Goal: Task Accomplishment & Management: Use online tool/utility

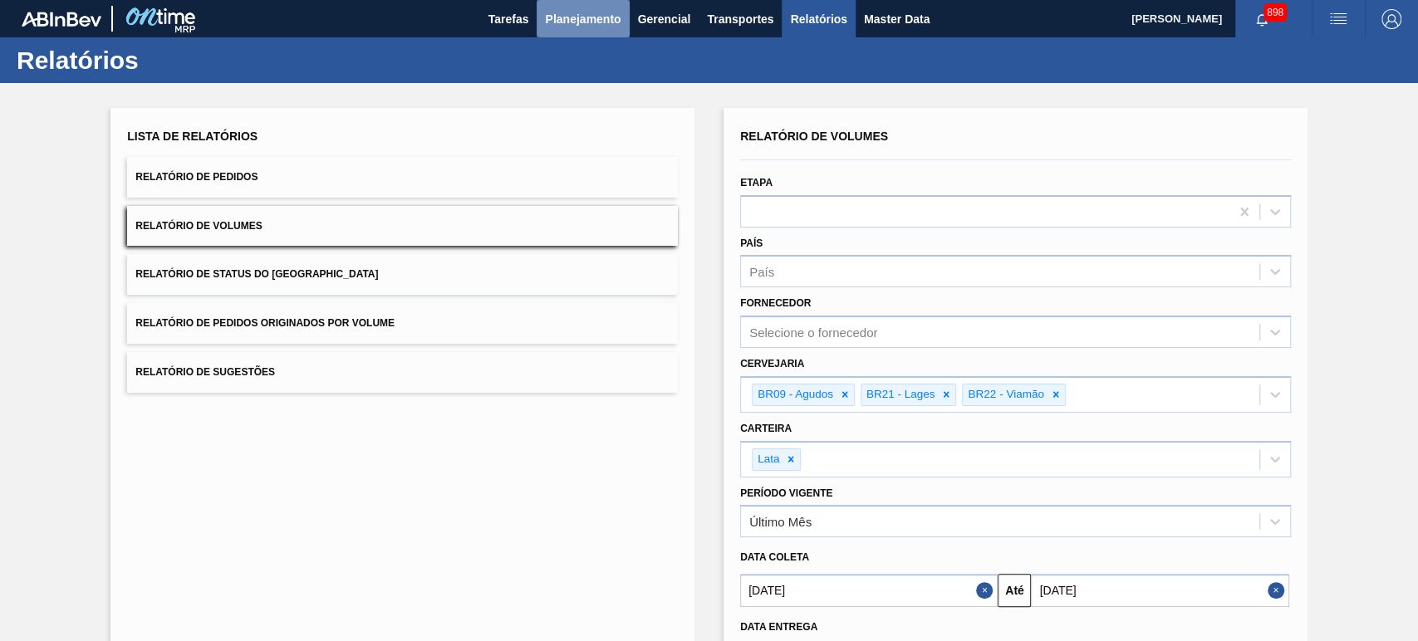
click at [591, 12] on span "Planejamento" at bounding box center [583, 19] width 76 height 20
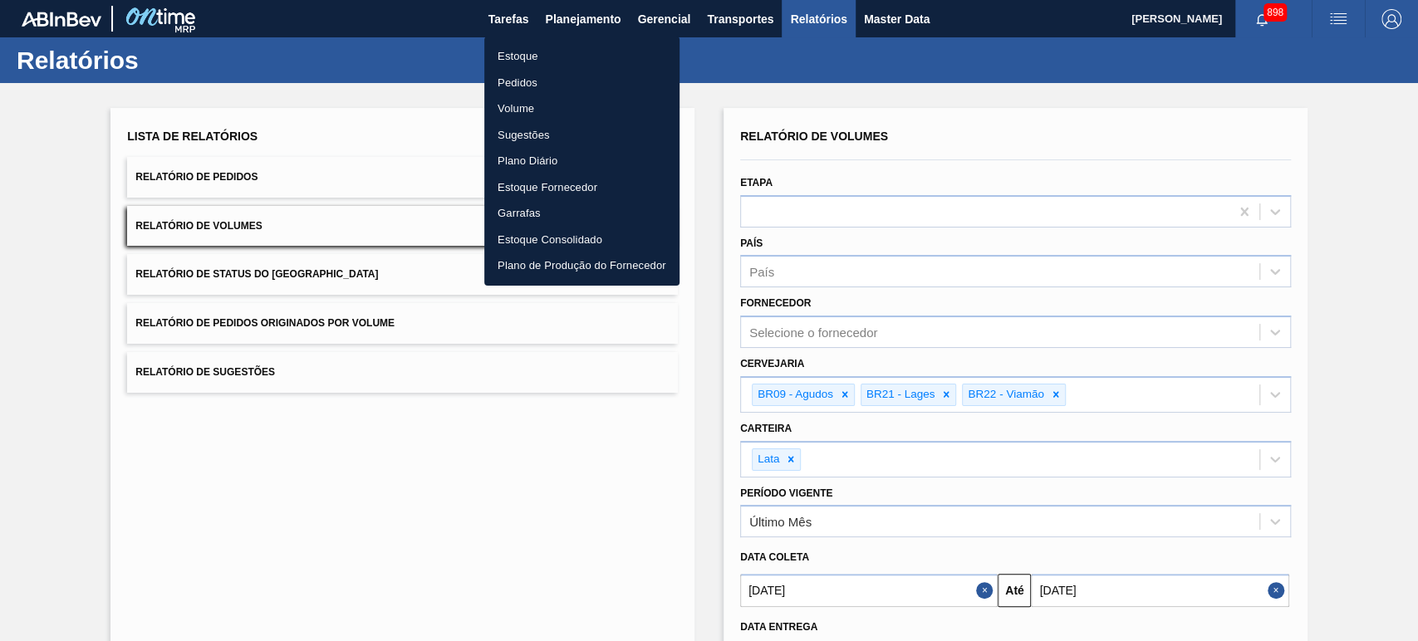
click at [508, 42] on ul "Estoque Pedidos Volume Sugestões Plano Diário Estoque Fornecedor Garrafas Estoq…" at bounding box center [581, 161] width 195 height 249
click at [512, 48] on li "Estoque" at bounding box center [581, 56] width 195 height 27
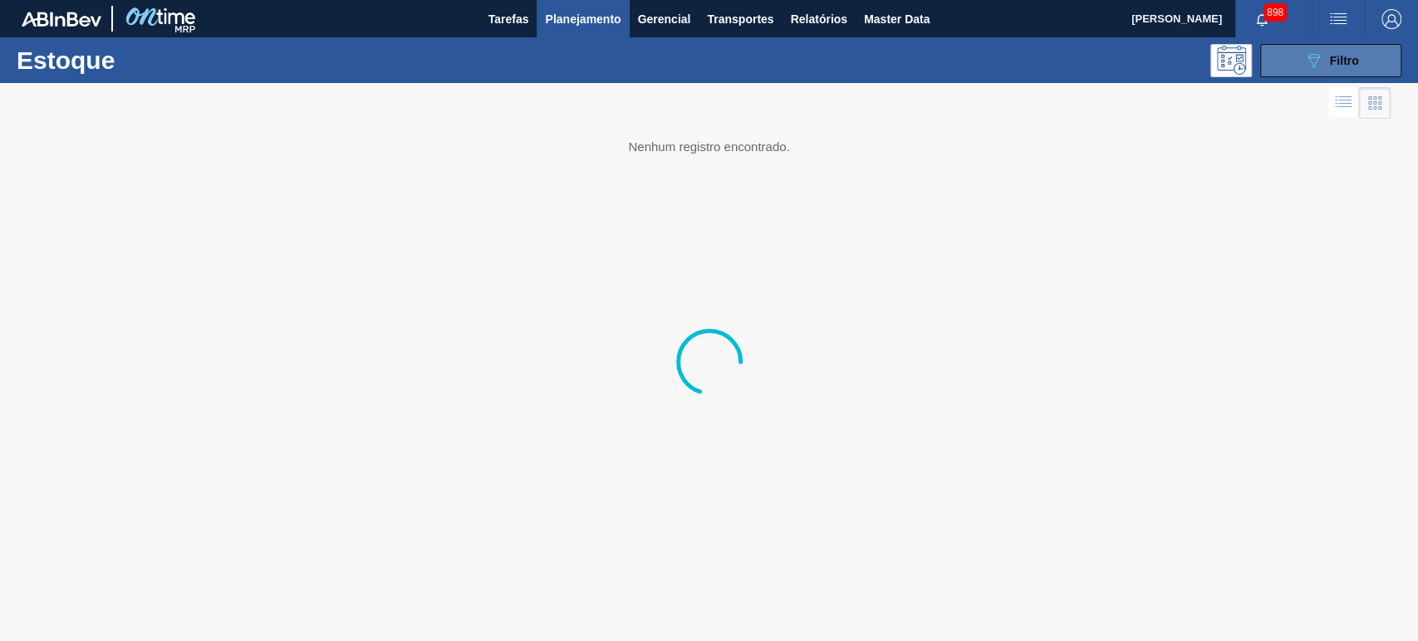
click at [1304, 70] on icon "089F7B8B-B2A5-4AFE-B5C0-19BA573D28AC" at bounding box center [1313, 61] width 20 height 20
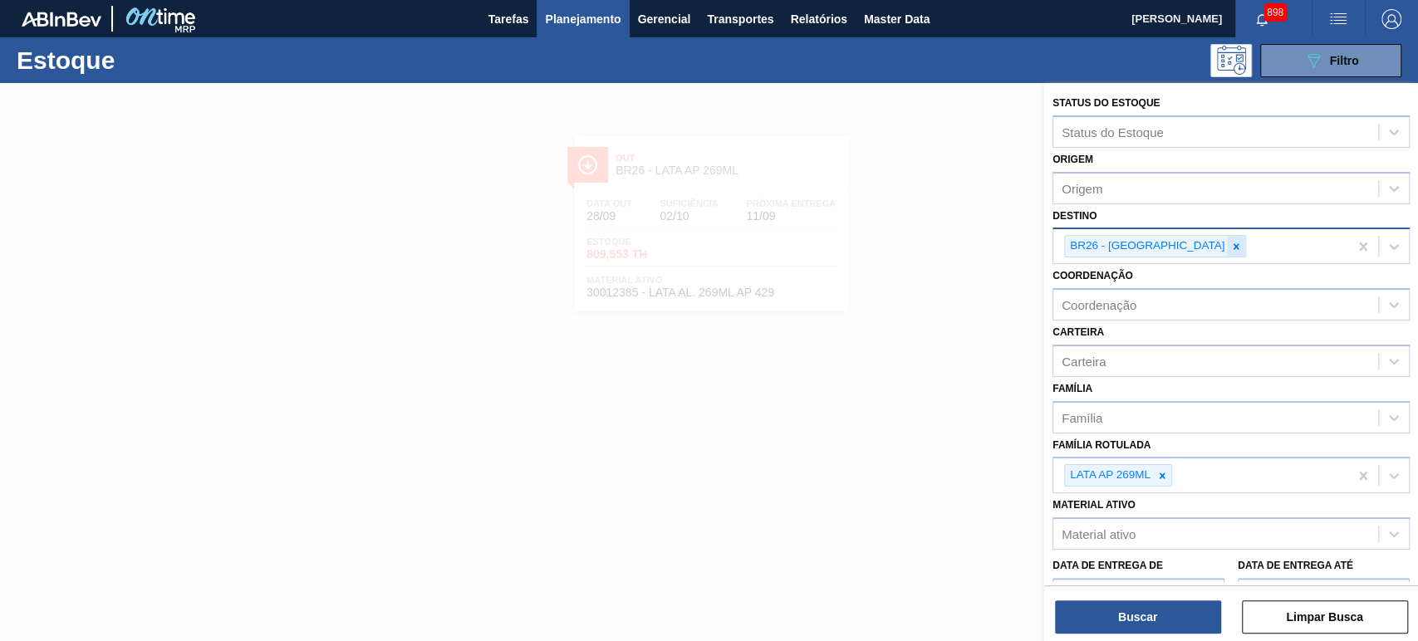
click at [1230, 243] on icon at bounding box center [1236, 247] width 12 height 12
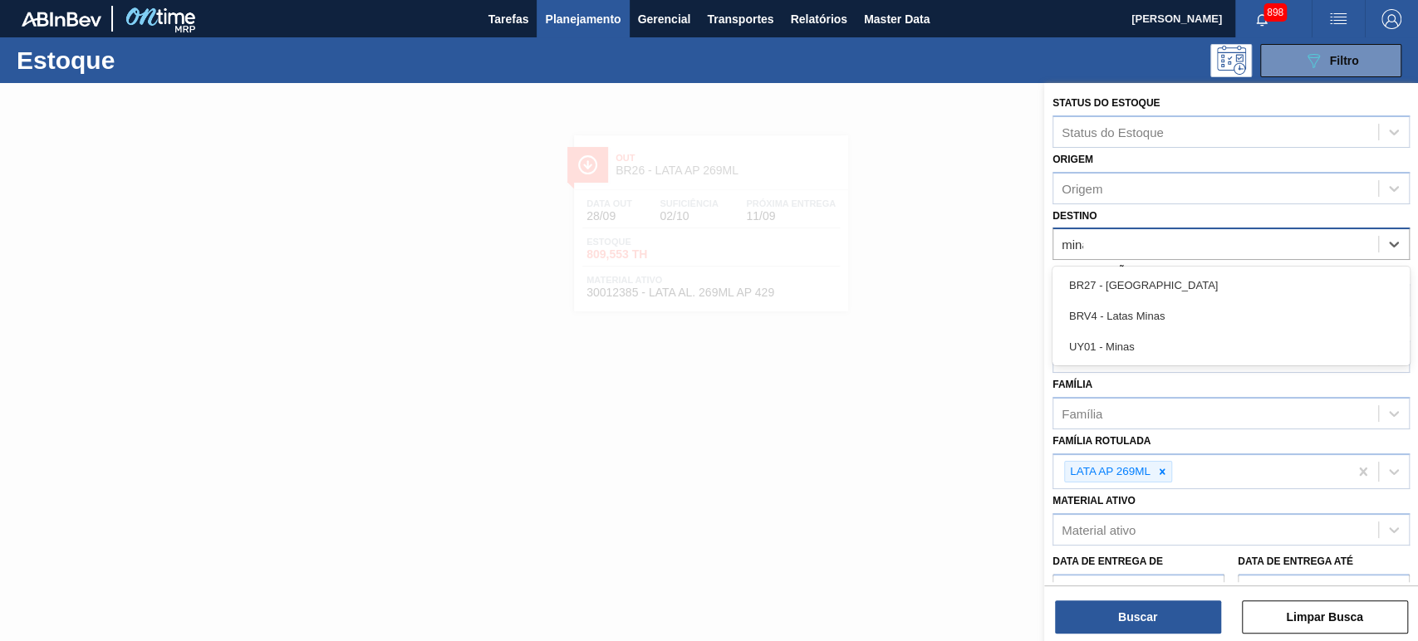
type input "minas"
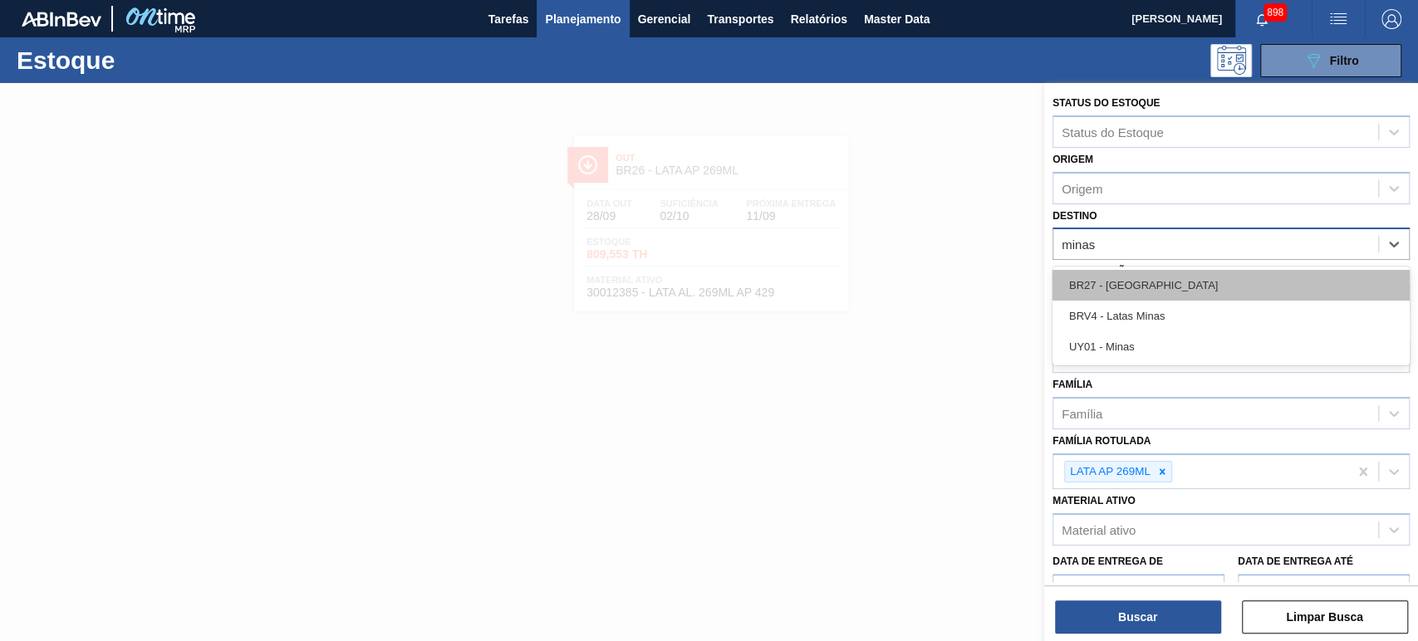
click at [1179, 283] on div "BR27 - [GEOGRAPHIC_DATA]" at bounding box center [1230, 285] width 357 height 31
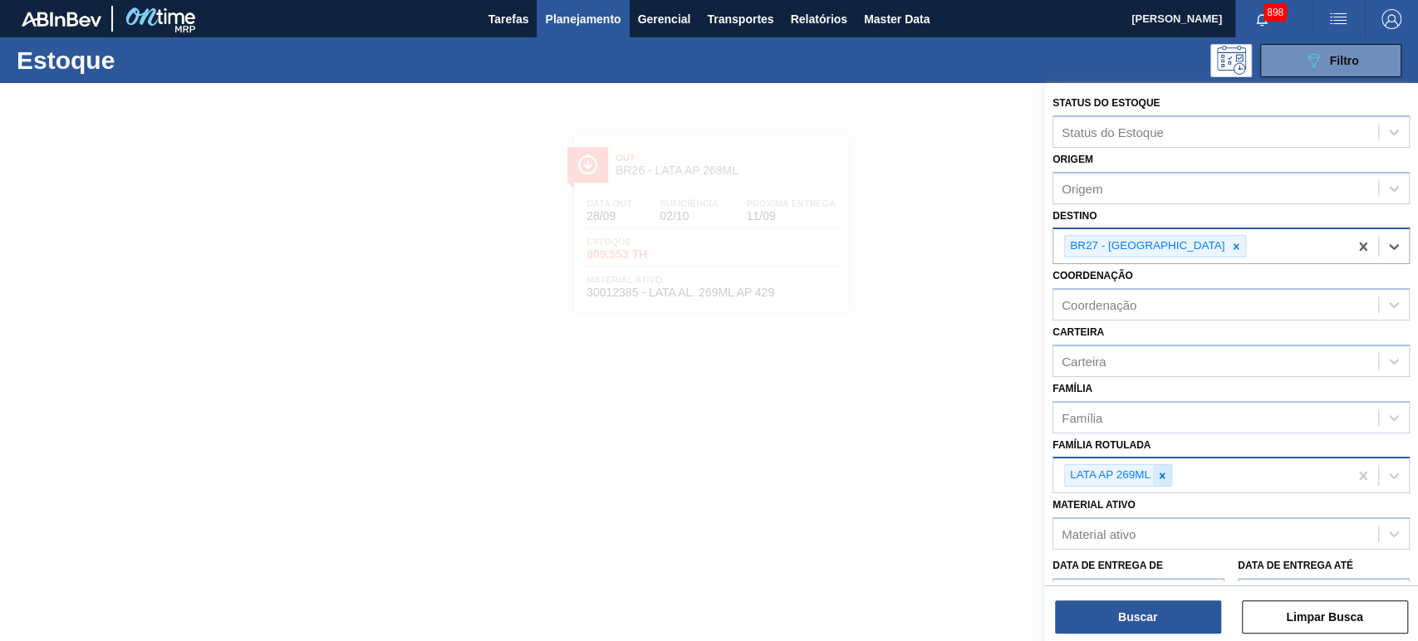
click at [1165, 478] on icon at bounding box center [1162, 476] width 12 height 12
paste Rotulada "LATA SK 473ML"
type Rotulada "LATA SK 473ML"
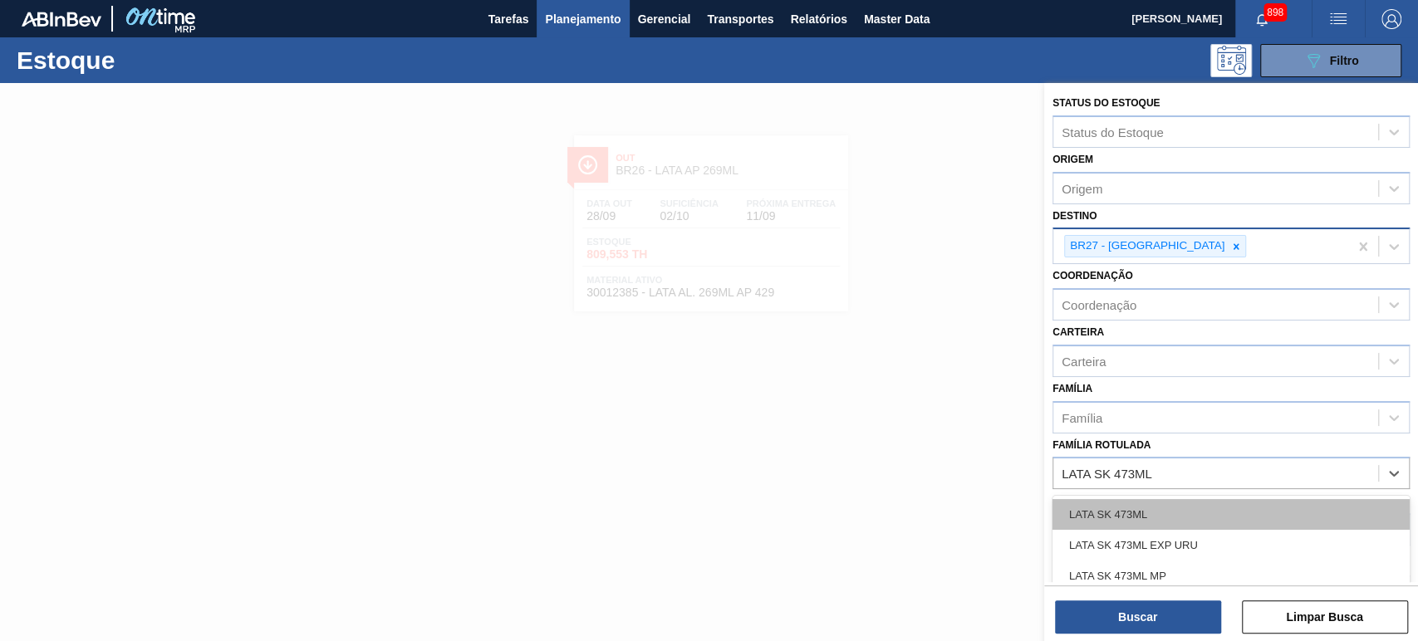
click at [1145, 511] on div "LATA SK 473ML" at bounding box center [1230, 514] width 357 height 31
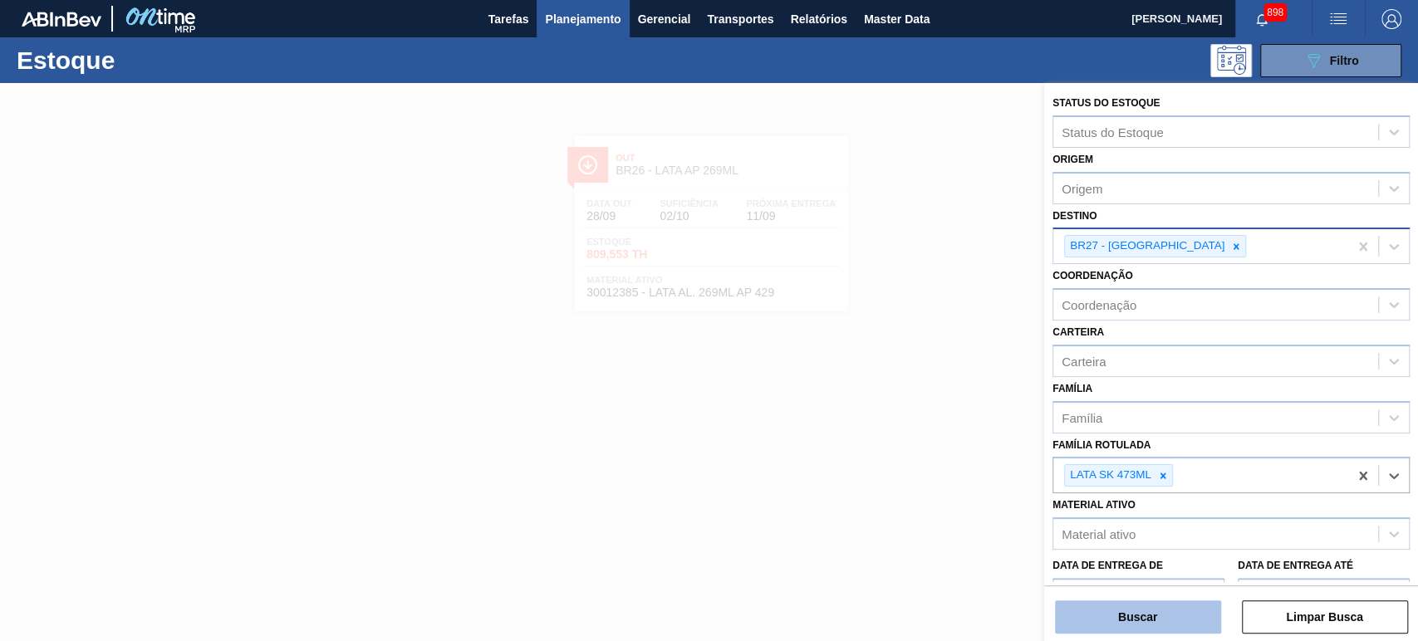
click at [1154, 626] on button "Buscar" at bounding box center [1138, 617] width 166 height 33
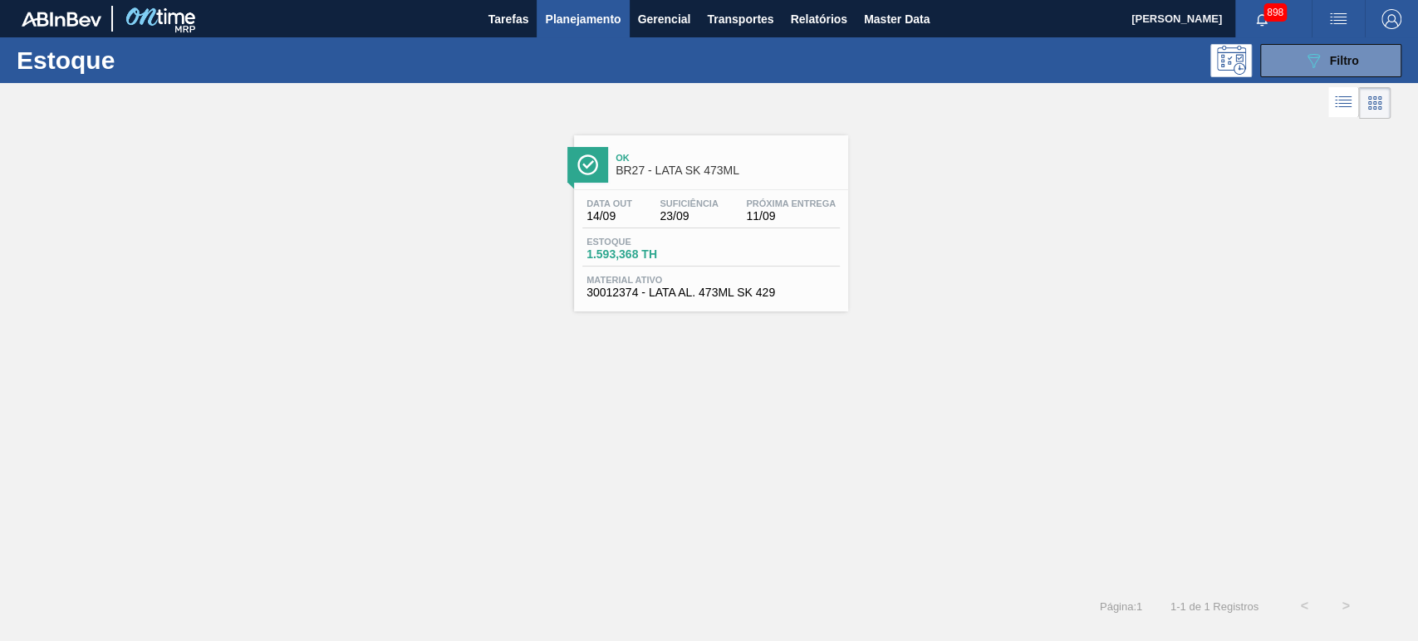
click at [725, 170] on span "BR27 - LATA SK 473ML" at bounding box center [727, 170] width 224 height 12
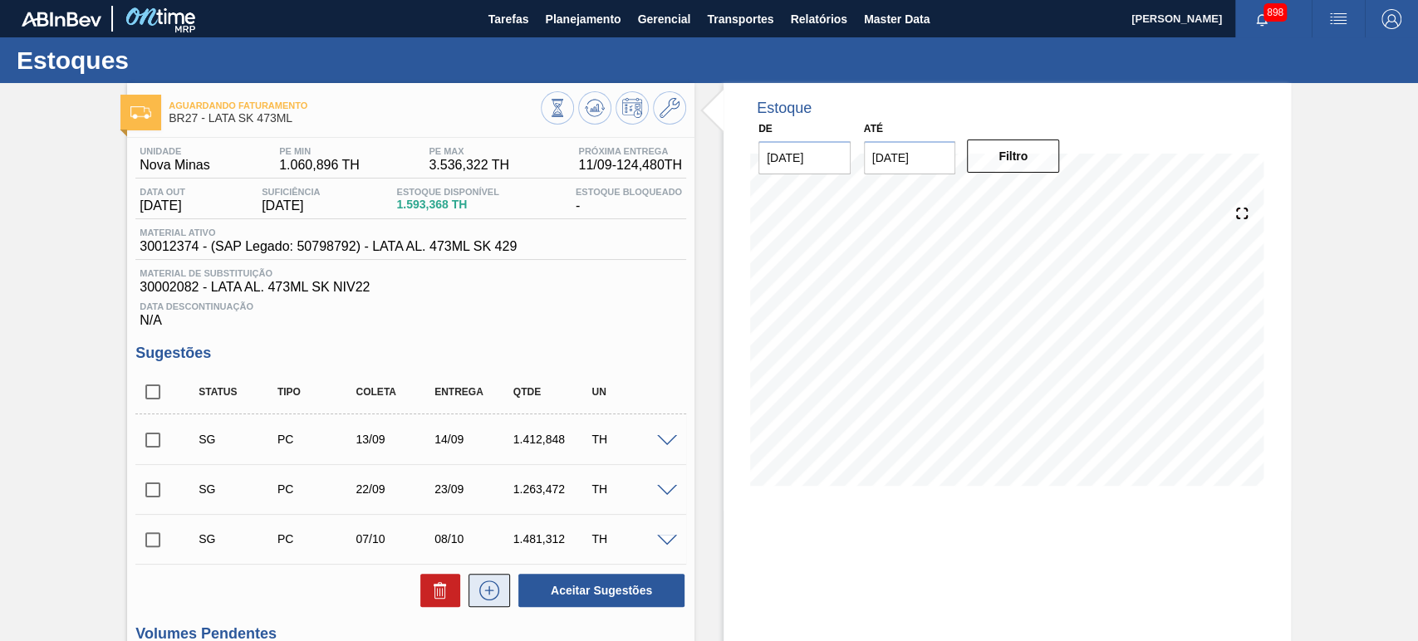
click at [502, 590] on button at bounding box center [489, 590] width 42 height 33
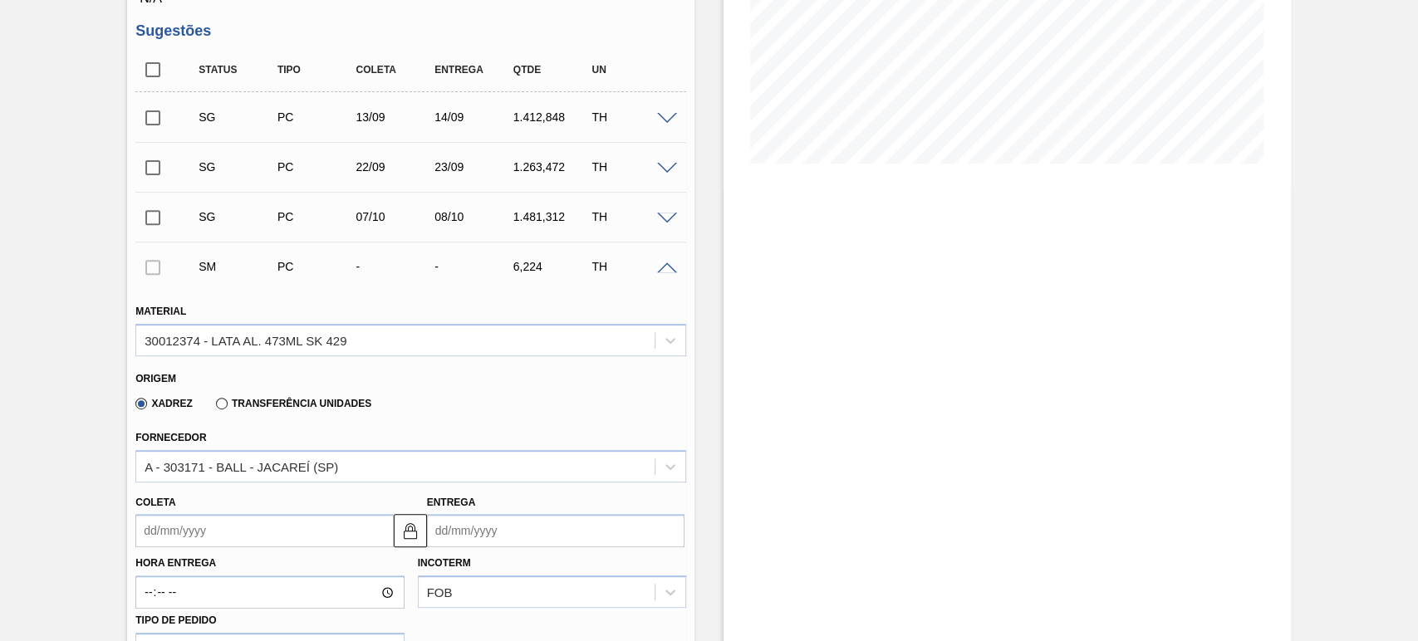
scroll to position [492, 0]
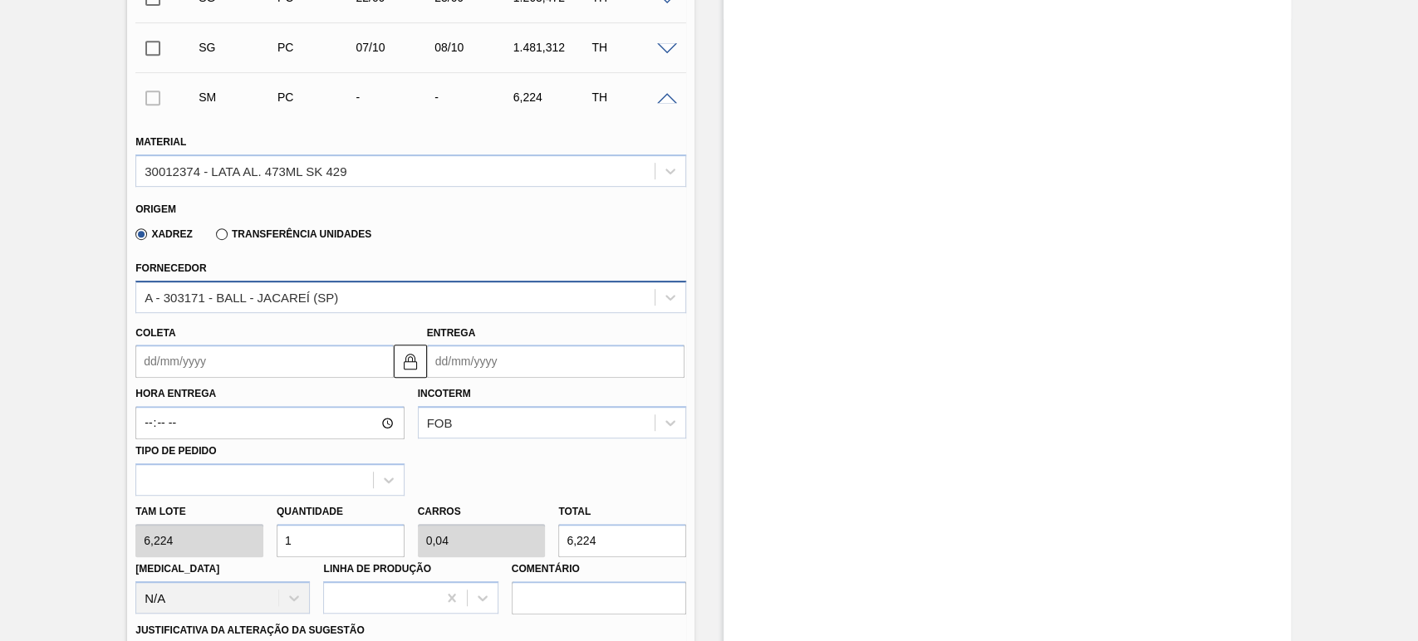
click at [333, 300] on div "A - 303171 - BALL - JACAREÍ (SP)" at bounding box center [242, 297] width 194 height 14
click at [376, 277] on div "Fornecedor A - 303171 - BALL - JACAREÍ (SP)" at bounding box center [410, 285] width 551 height 56
click at [350, 165] on div "30012374 - LATA AL. 473ML SK 429" at bounding box center [395, 171] width 518 height 24
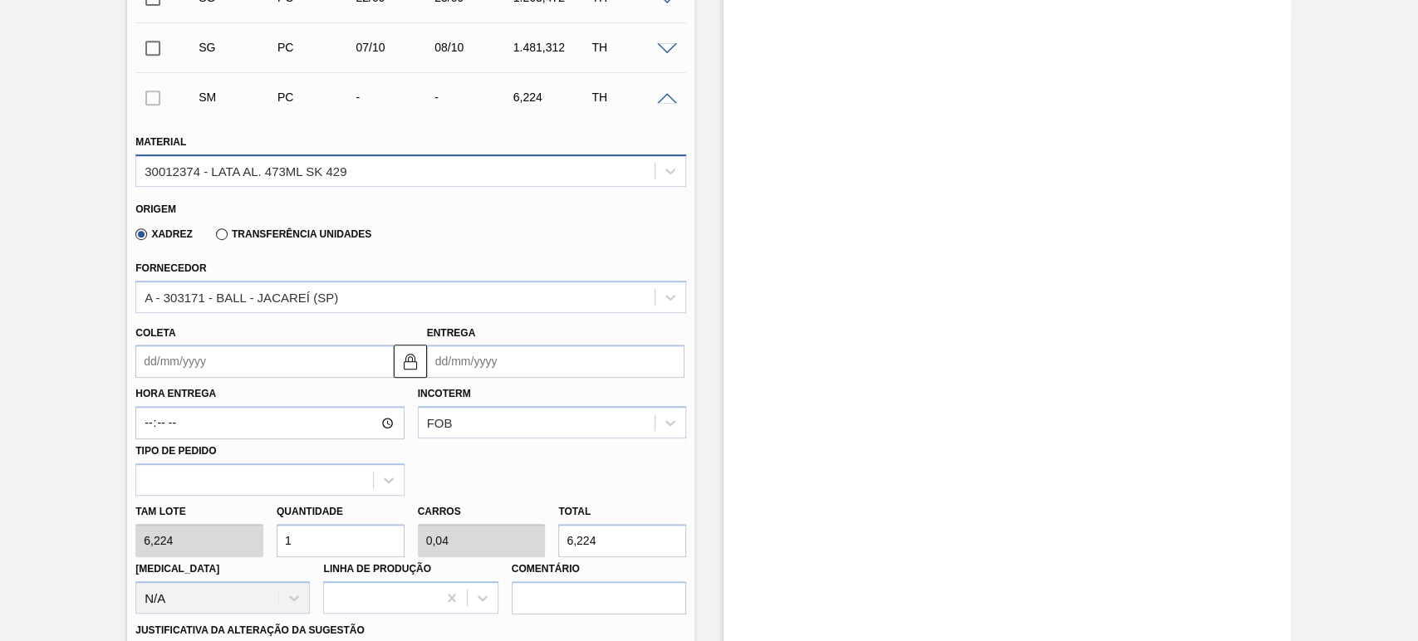
click at [240, 173] on div "30012374 - LATA AL. 473ML SK 429" at bounding box center [246, 171] width 202 height 14
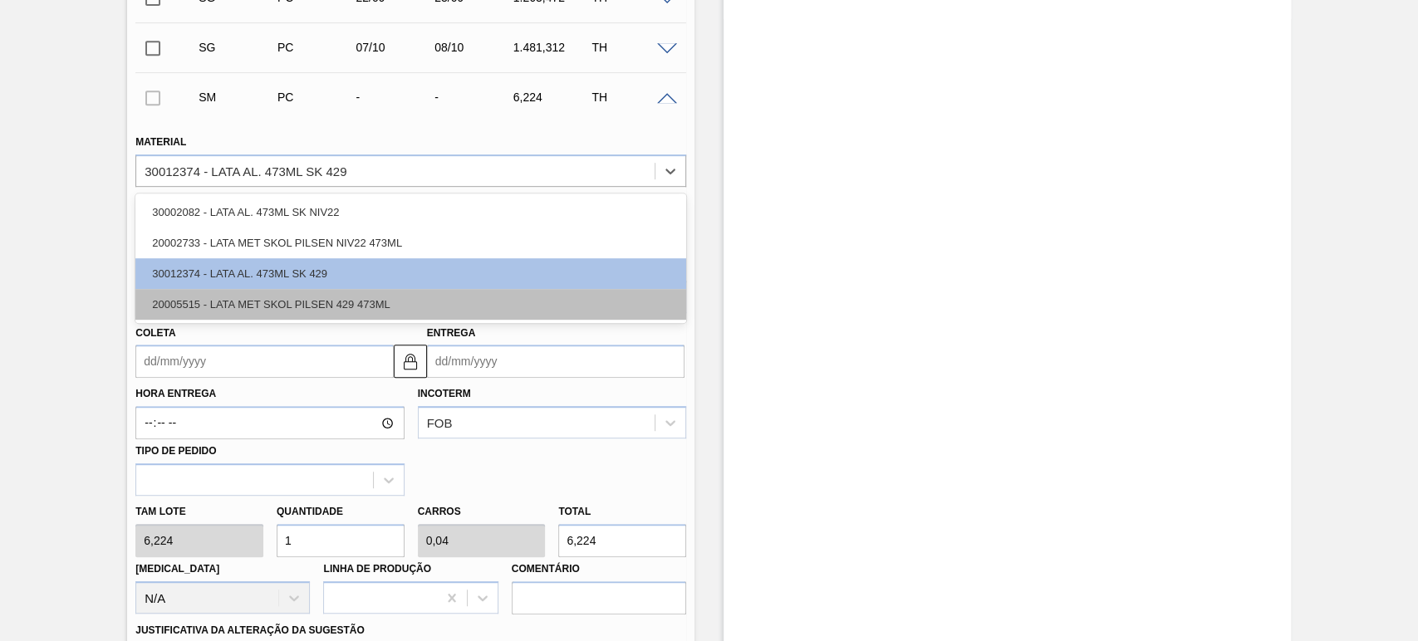
click at [235, 311] on div "20005515 - LATA MET SKOL PILSEN 429 473ML" at bounding box center [410, 304] width 551 height 31
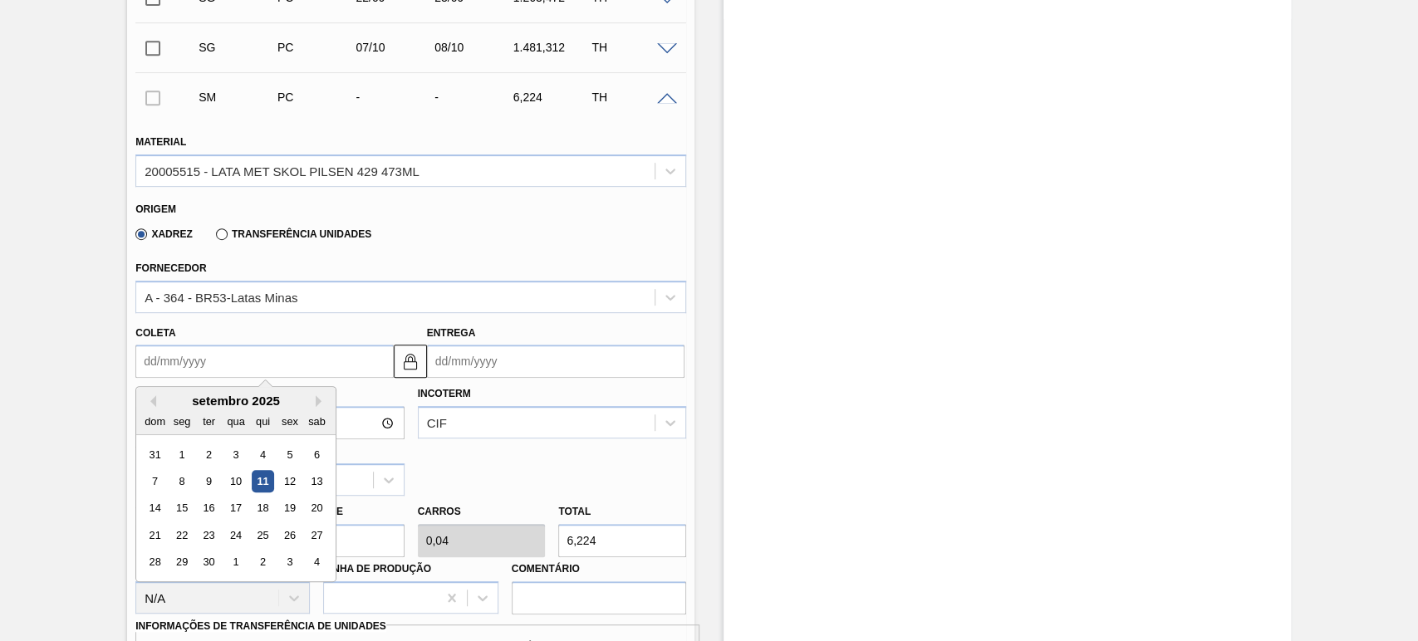
click at [268, 364] on input "Coleta" at bounding box center [263, 361] width 257 height 33
click at [268, 487] on div "11" at bounding box center [263, 481] width 22 height 22
type input "[DATE]"
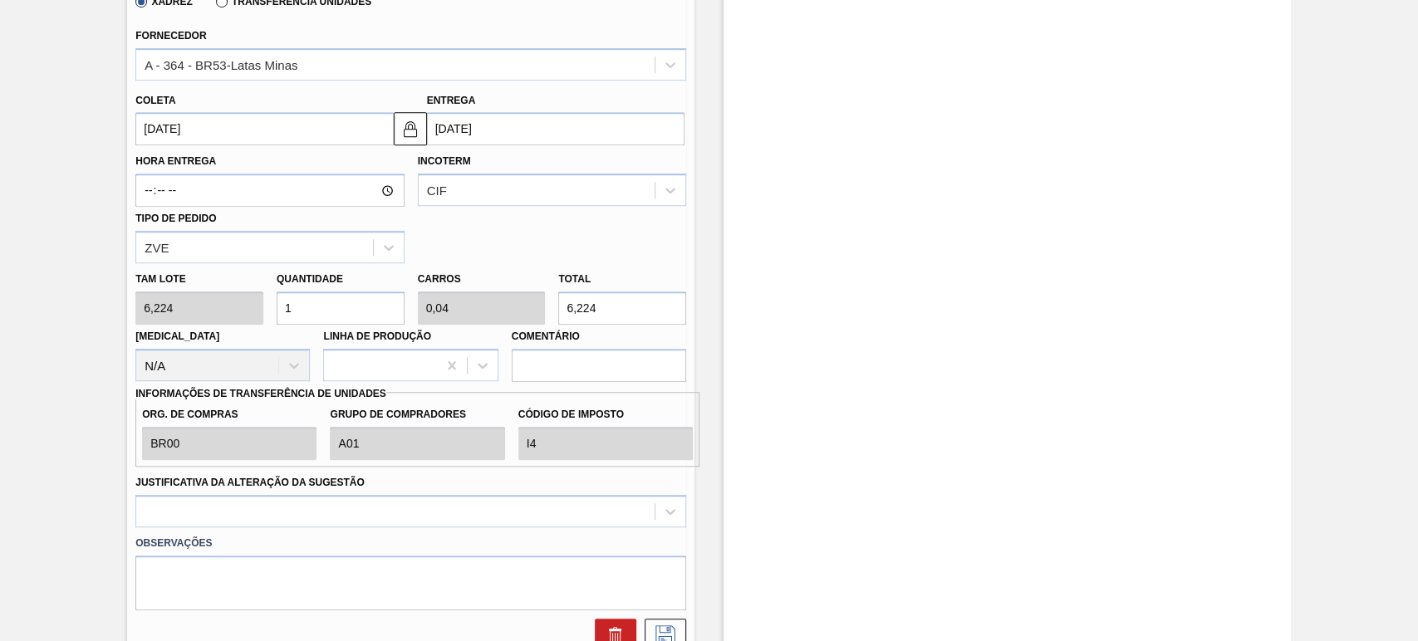
scroll to position [738, 0]
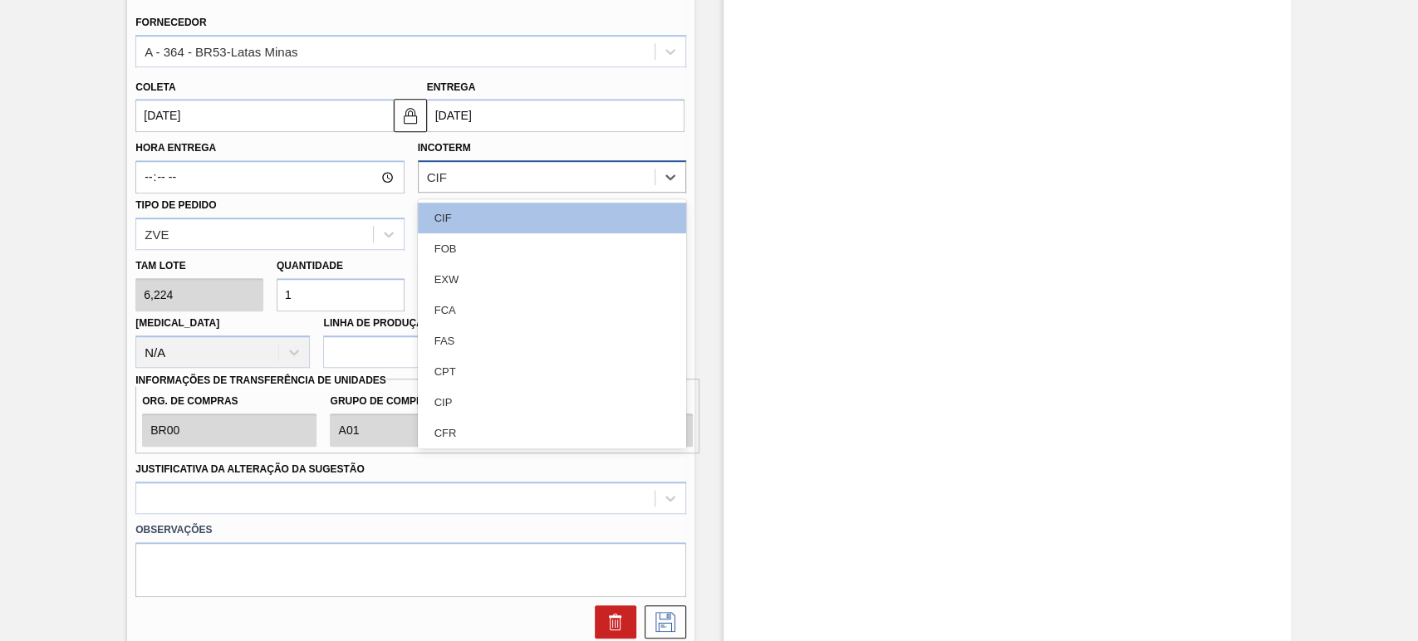
click at [491, 178] on div "CIF" at bounding box center [537, 177] width 236 height 24
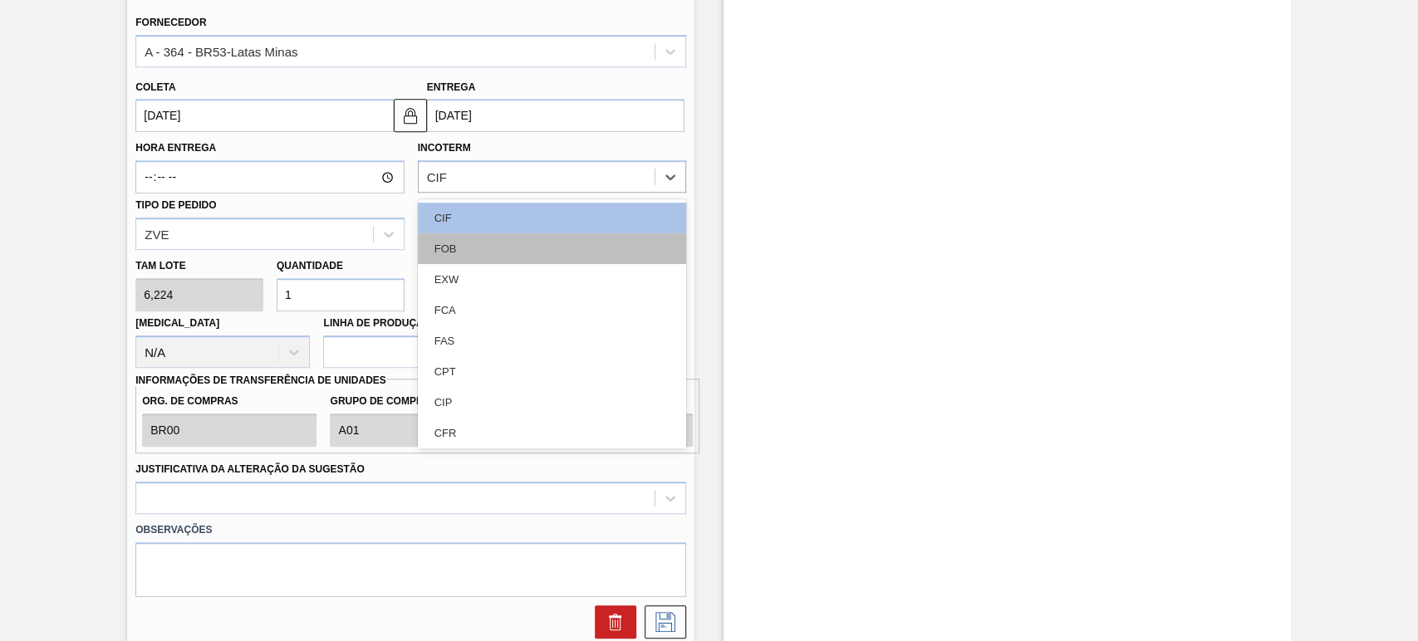
click at [462, 246] on div "FOB" at bounding box center [552, 248] width 268 height 31
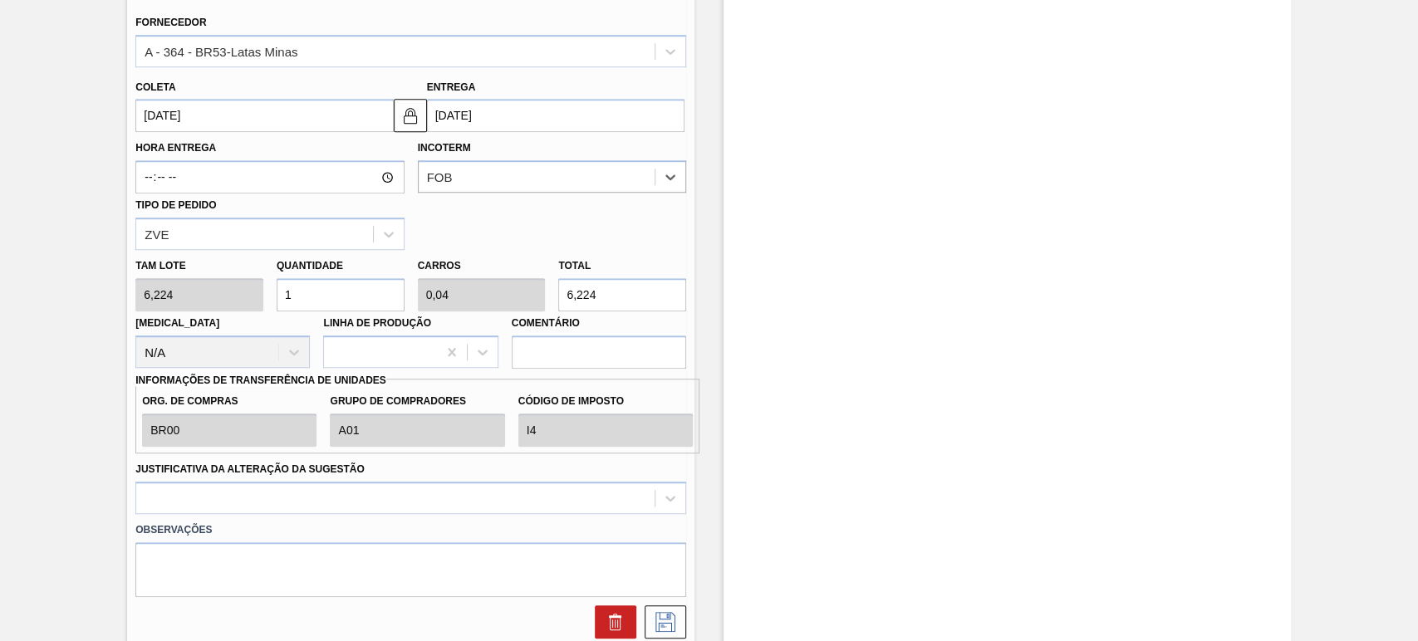
click at [447, 231] on div "Hora Entrega Incoterm option FOB, selected. Select is focused ,type to refine l…" at bounding box center [411, 191] width 564 height 118
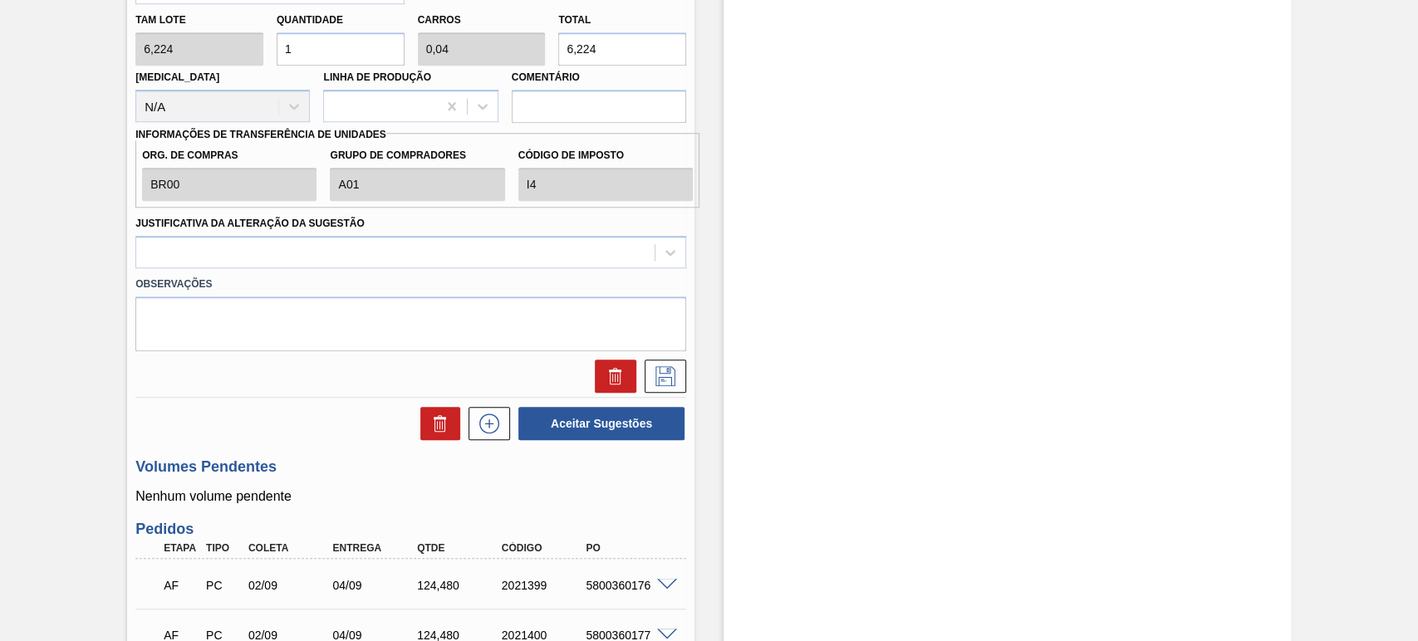
click at [217, 36] on div "[PERSON_NAME] 6,224 Quantidade 1 Carros 0,04 Total 6,224 [MEDICAL_DATA] N/A Lin…" at bounding box center [411, 63] width 564 height 119
type input "2"
type input "0,08"
type input "12,448"
type input "25"
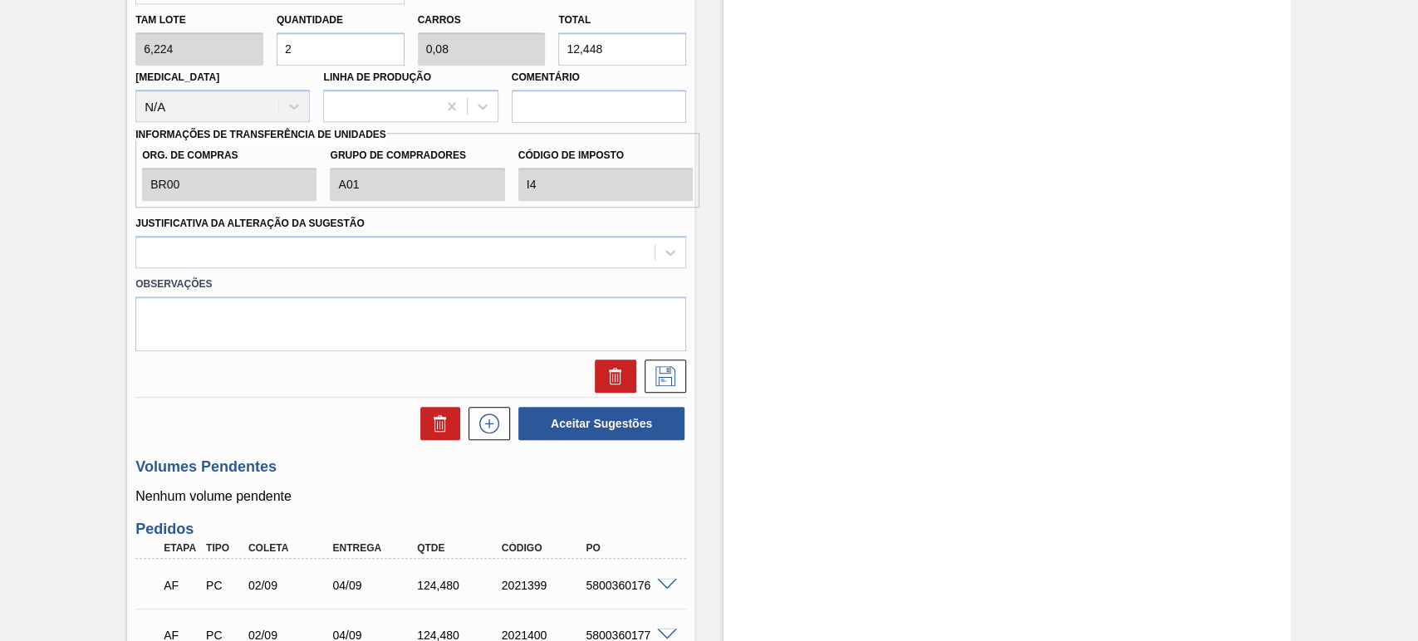
type input "1"
type input "155,6"
type input "25"
click at [534, 217] on div "Justificativa da Alteração da Sugestão" at bounding box center [410, 240] width 551 height 56
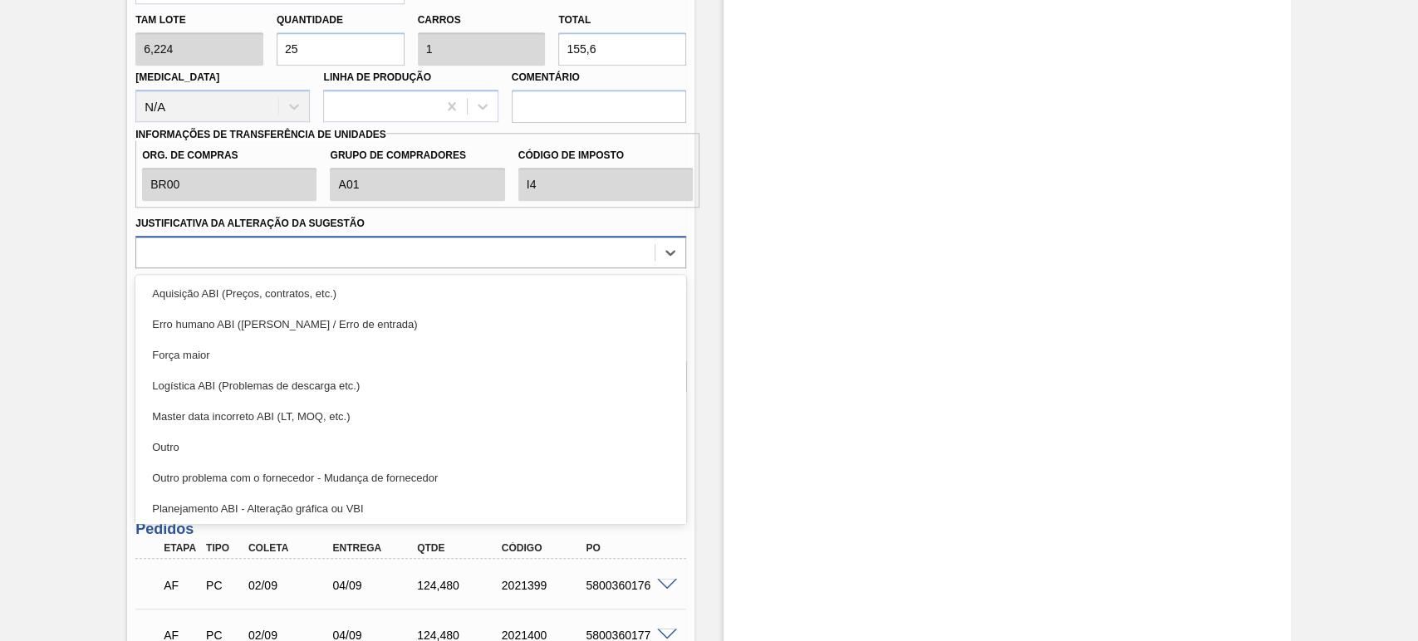
click at [473, 253] on div at bounding box center [395, 252] width 518 height 24
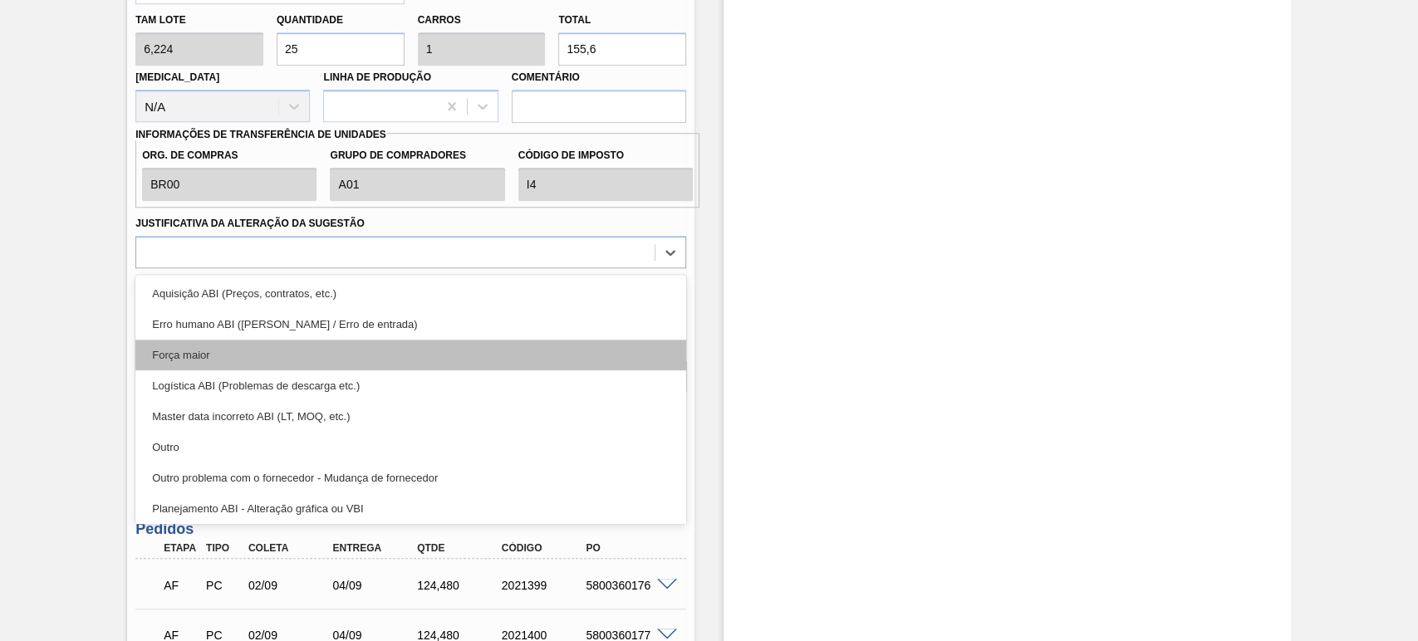
click at [193, 365] on div "Força maior" at bounding box center [410, 355] width 551 height 31
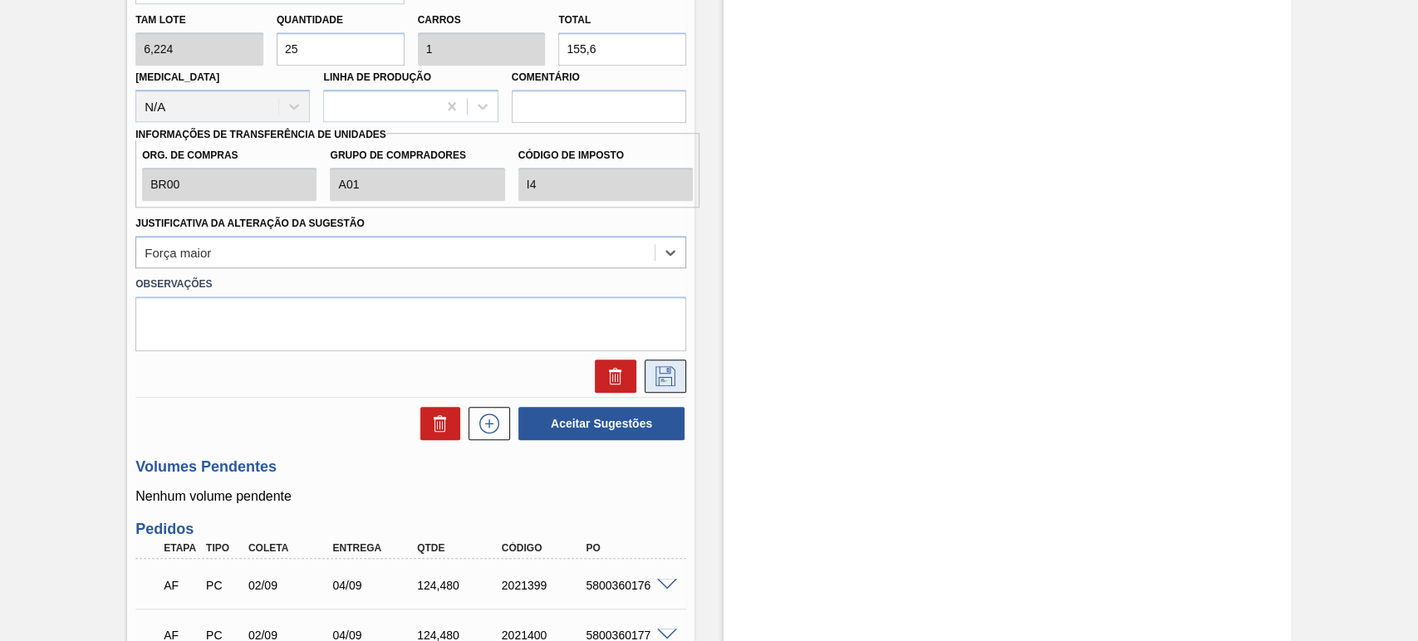
click at [679, 376] on button at bounding box center [666, 376] width 42 height 33
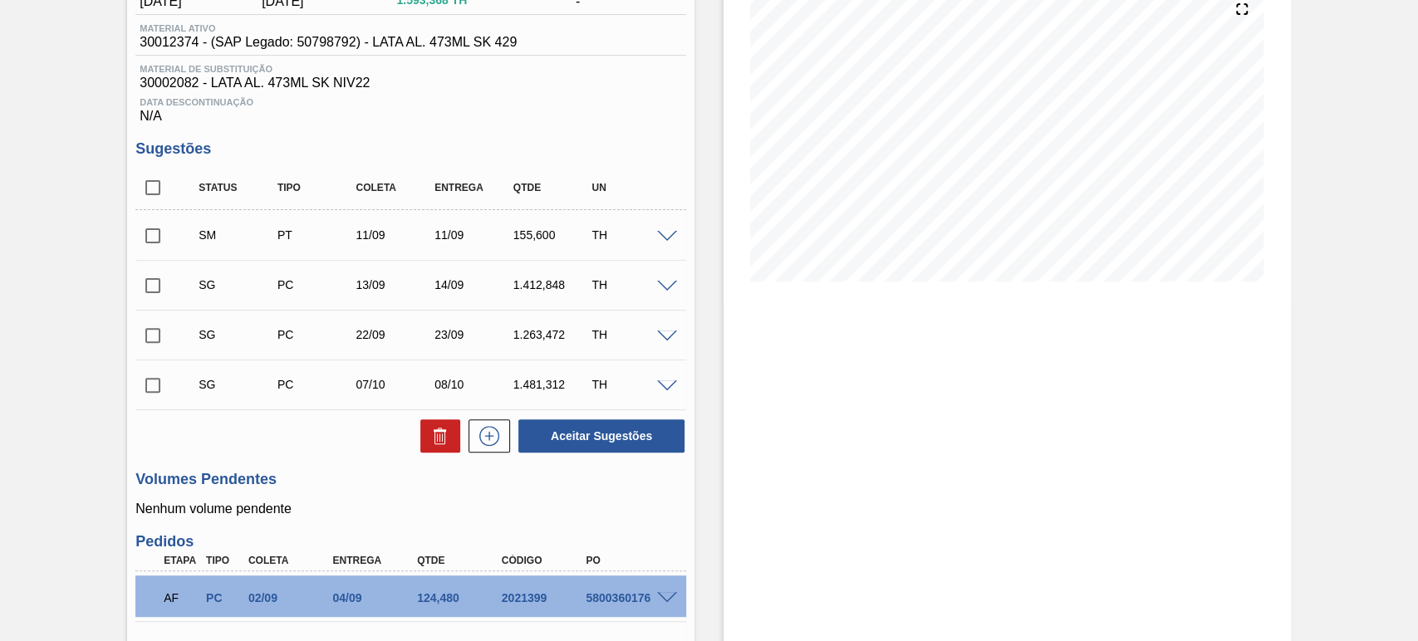
scroll to position [182, 0]
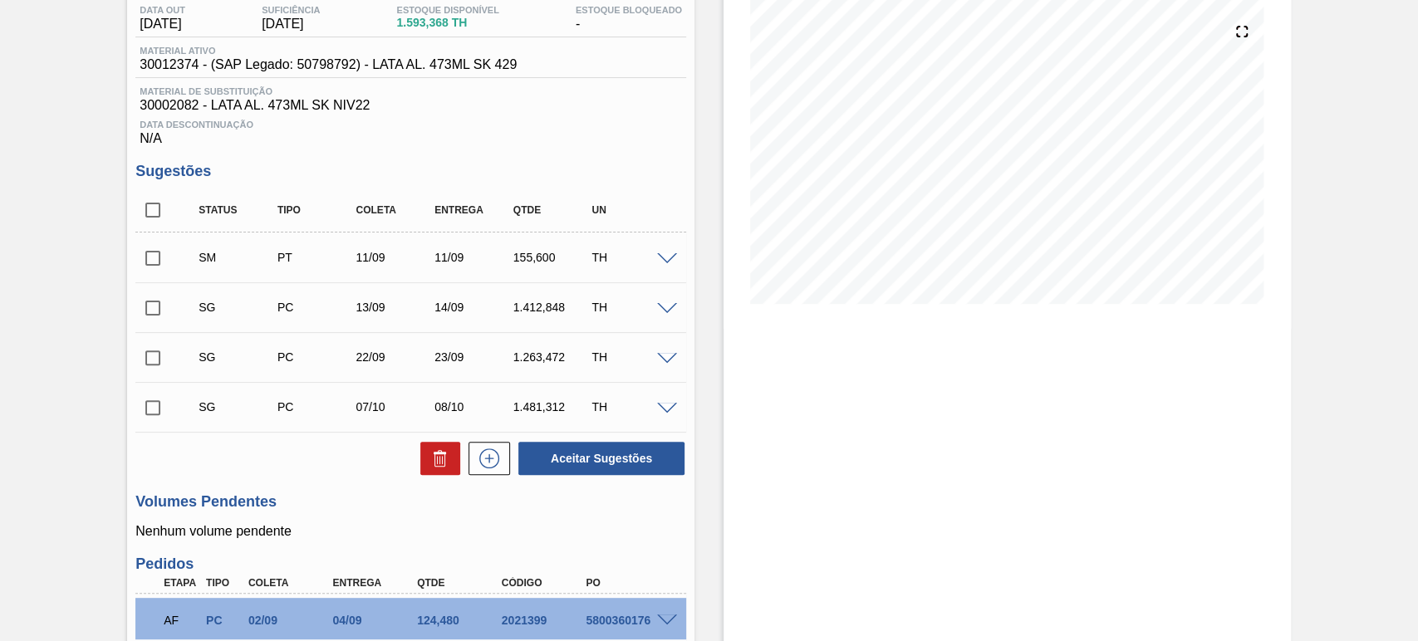
click at [150, 257] on input "checkbox" at bounding box center [152, 258] width 35 height 35
click at [586, 467] on button "Aceitar Sugestões" at bounding box center [601, 458] width 166 height 33
checkbox input "false"
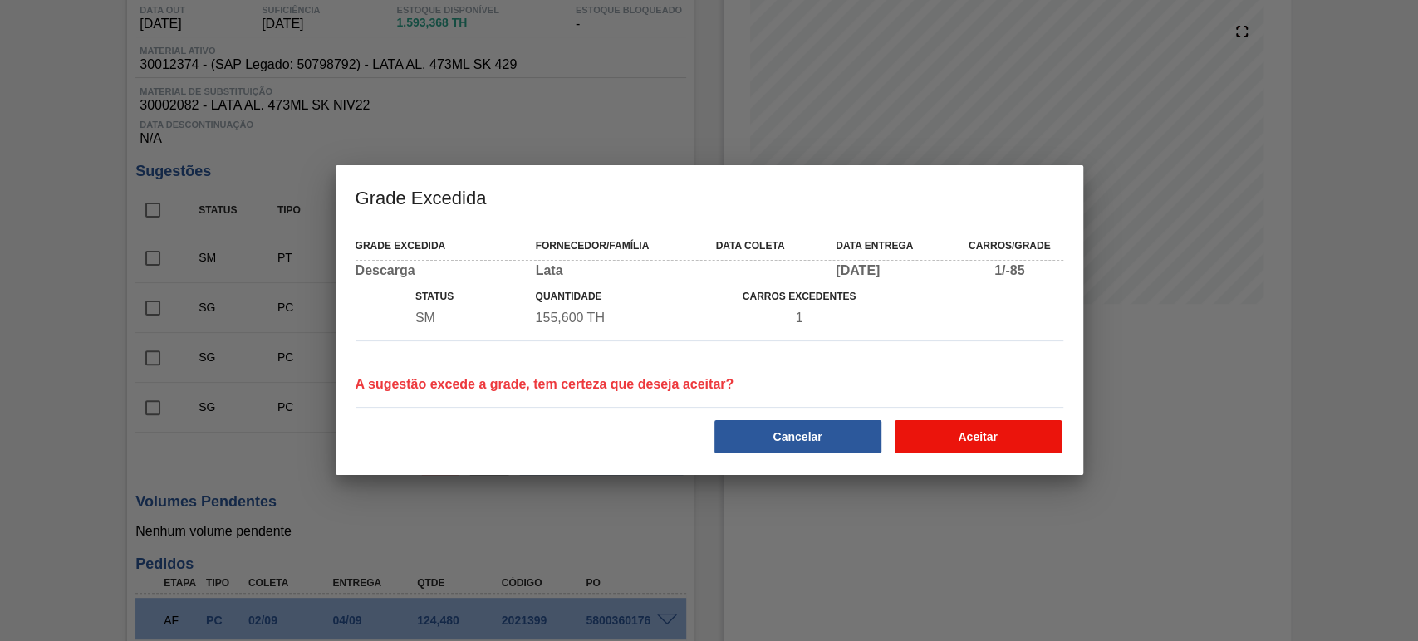
click at [979, 435] on button "Aceitar" at bounding box center [978, 436] width 167 height 33
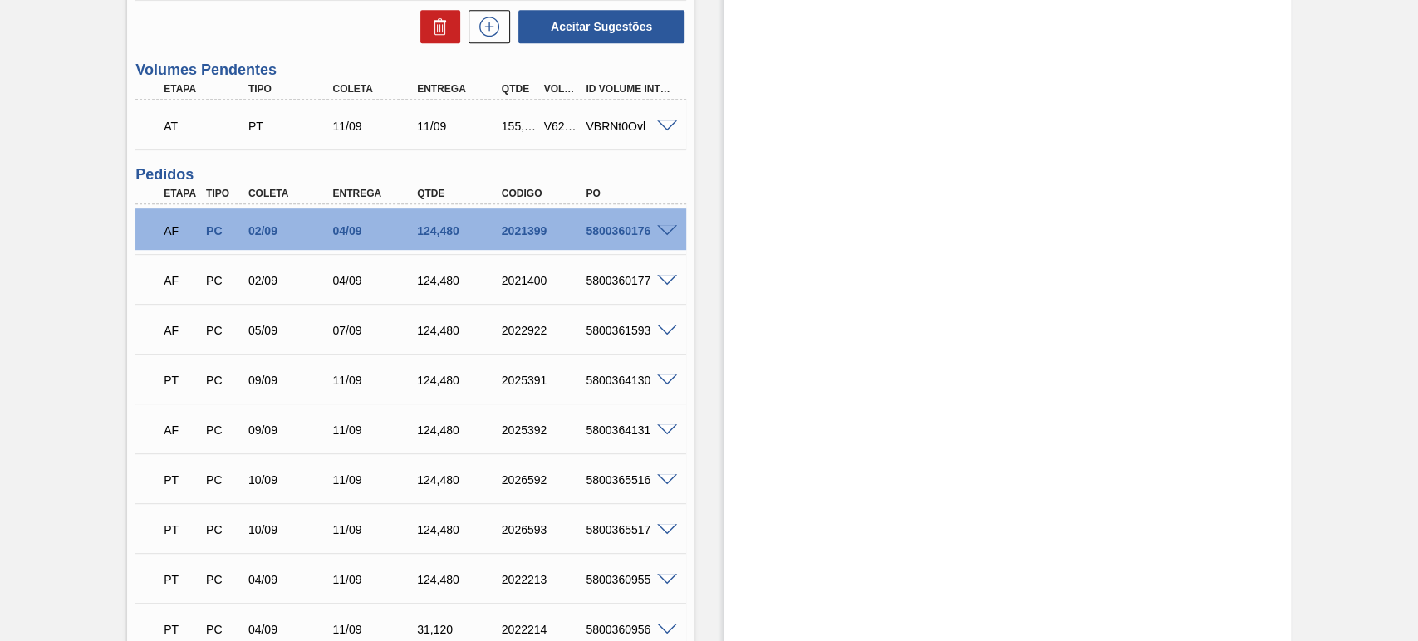
scroll to position [674, 0]
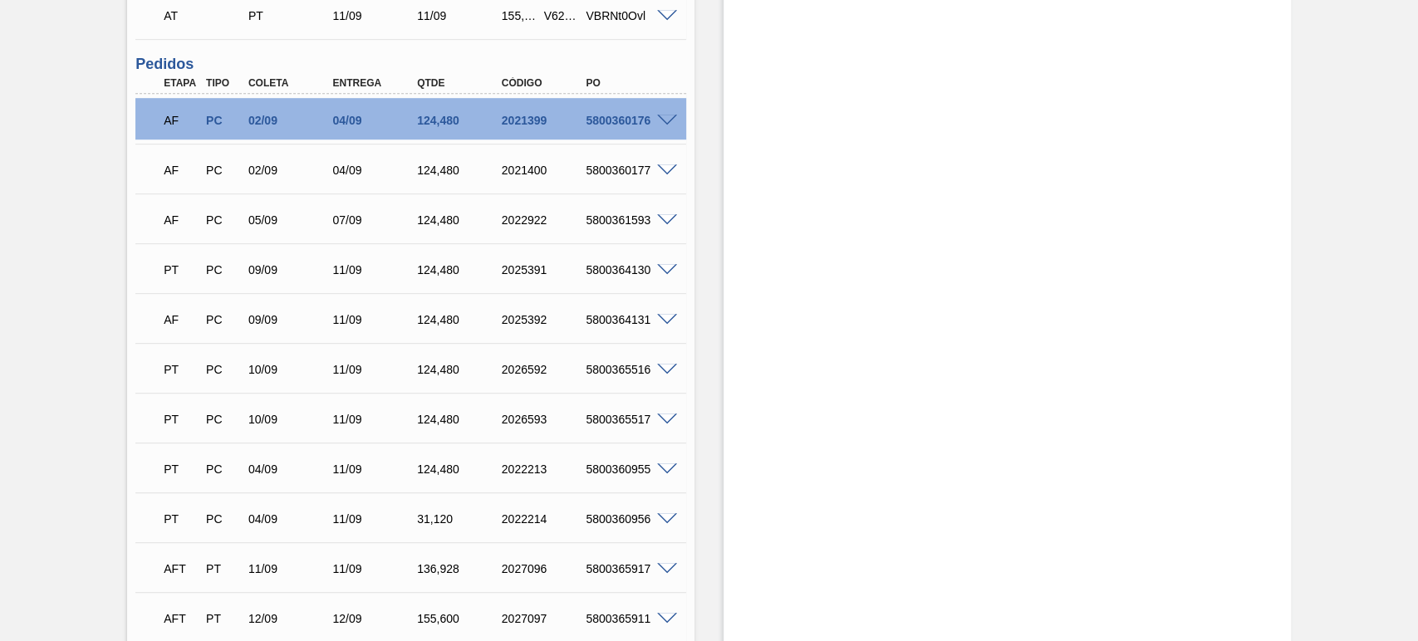
click at [710, 327] on div "Estoque De [DATE] Até [DATE] Filtro" at bounding box center [992, 143] width 596 height 1469
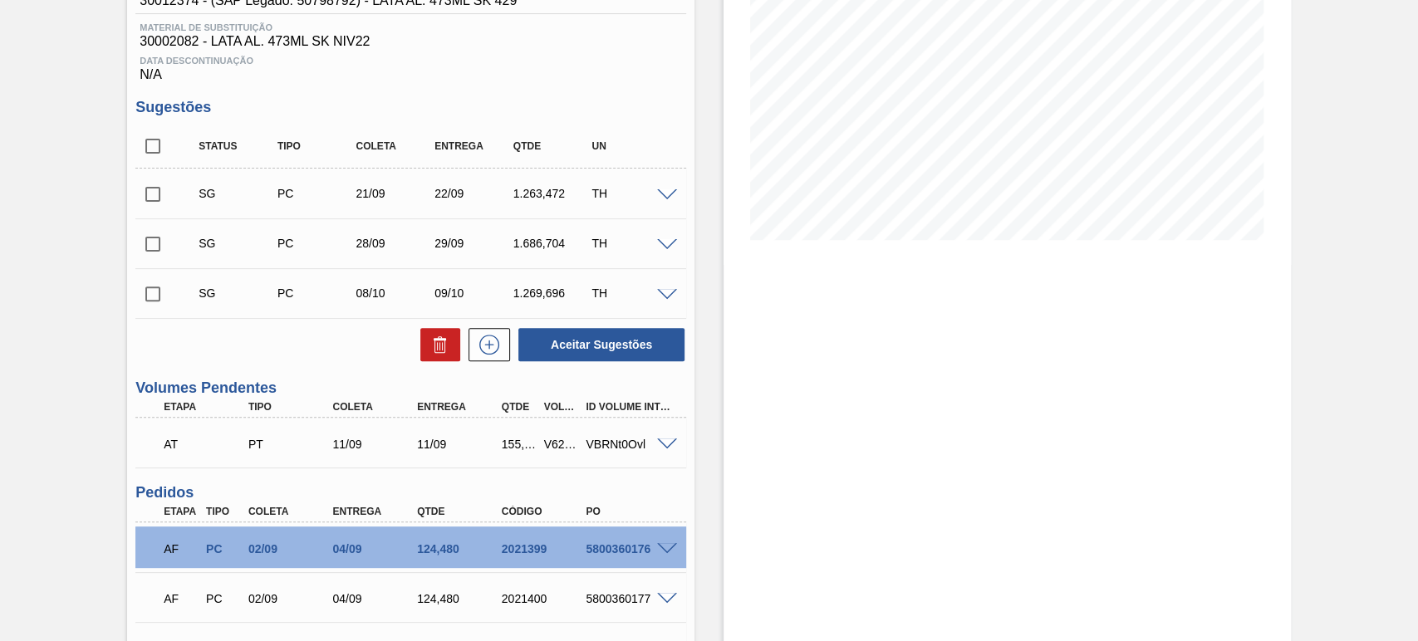
scroll to position [0, 0]
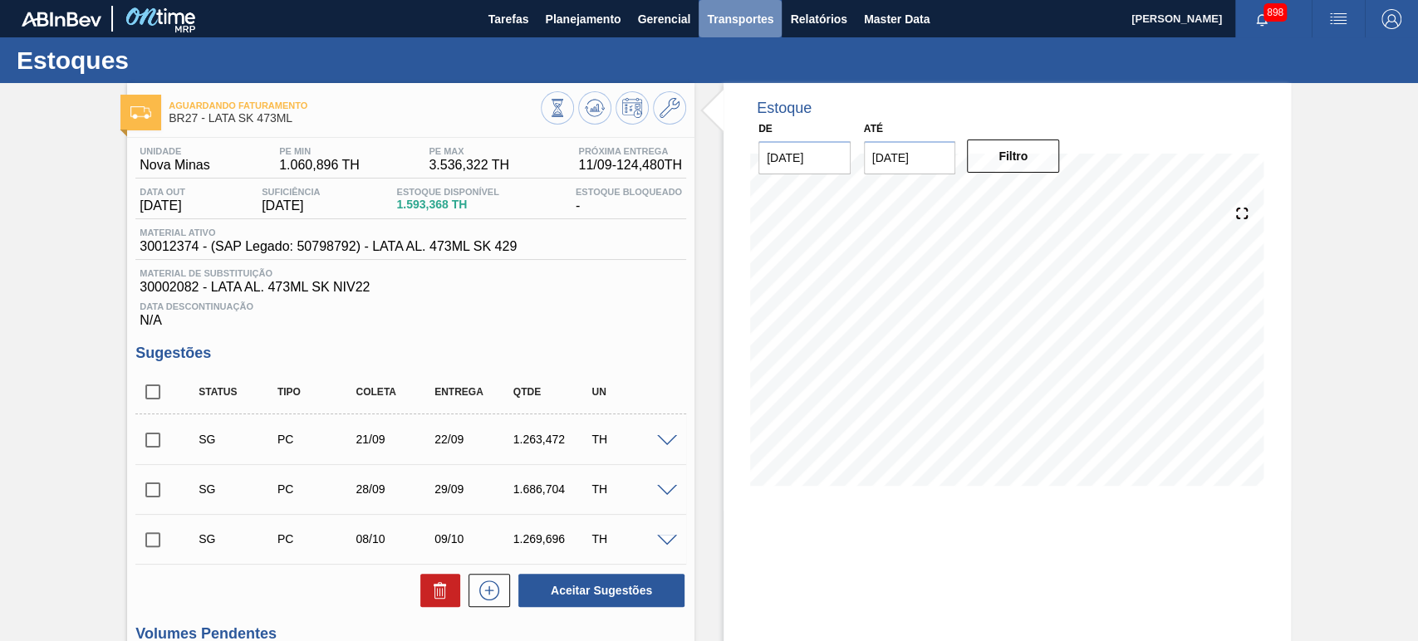
click at [733, 27] on span "Transportes" at bounding box center [740, 19] width 66 height 20
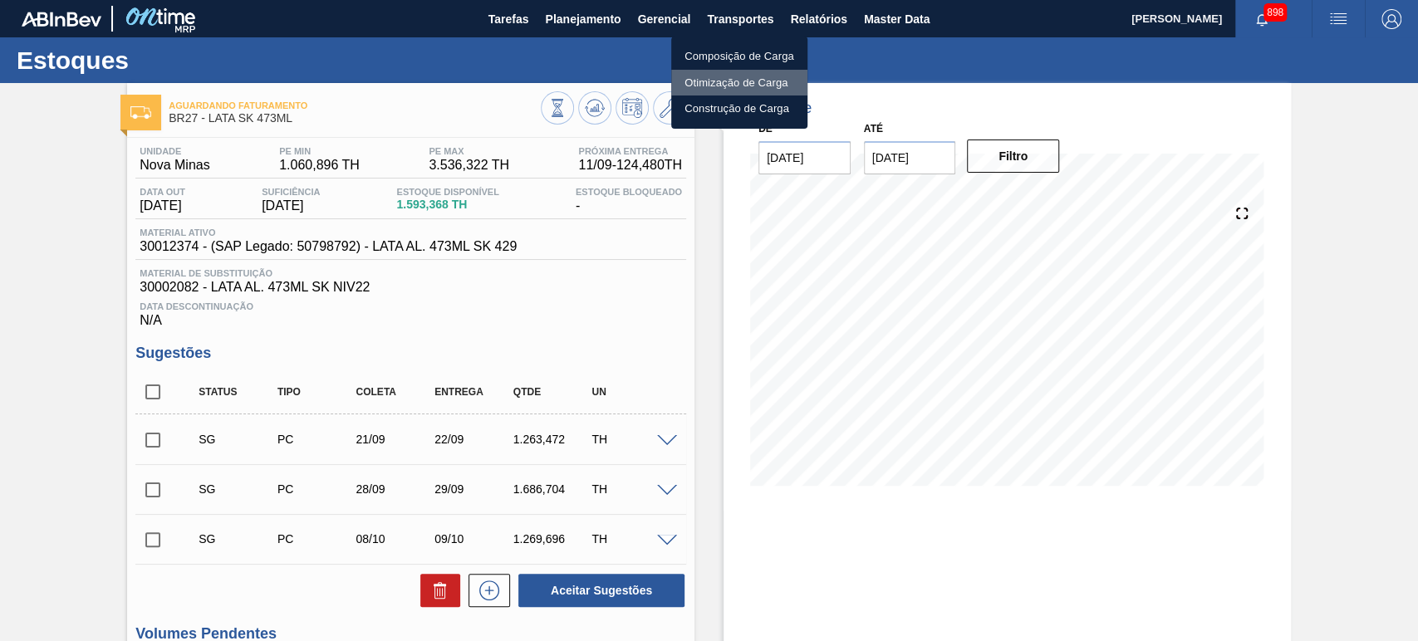
click at [728, 78] on li "Otimização de Carga" at bounding box center [739, 83] width 136 height 27
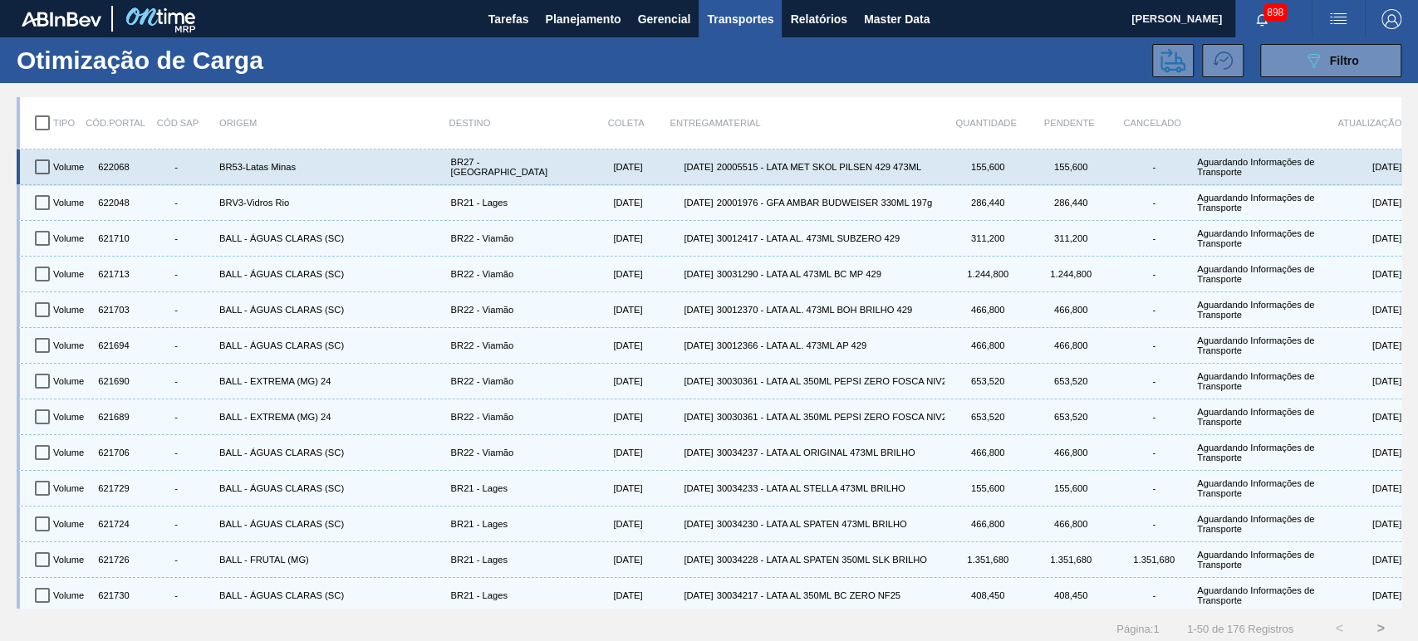
click at [40, 170] on input "checkbox" at bounding box center [42, 167] width 35 height 35
checkbox input "true"
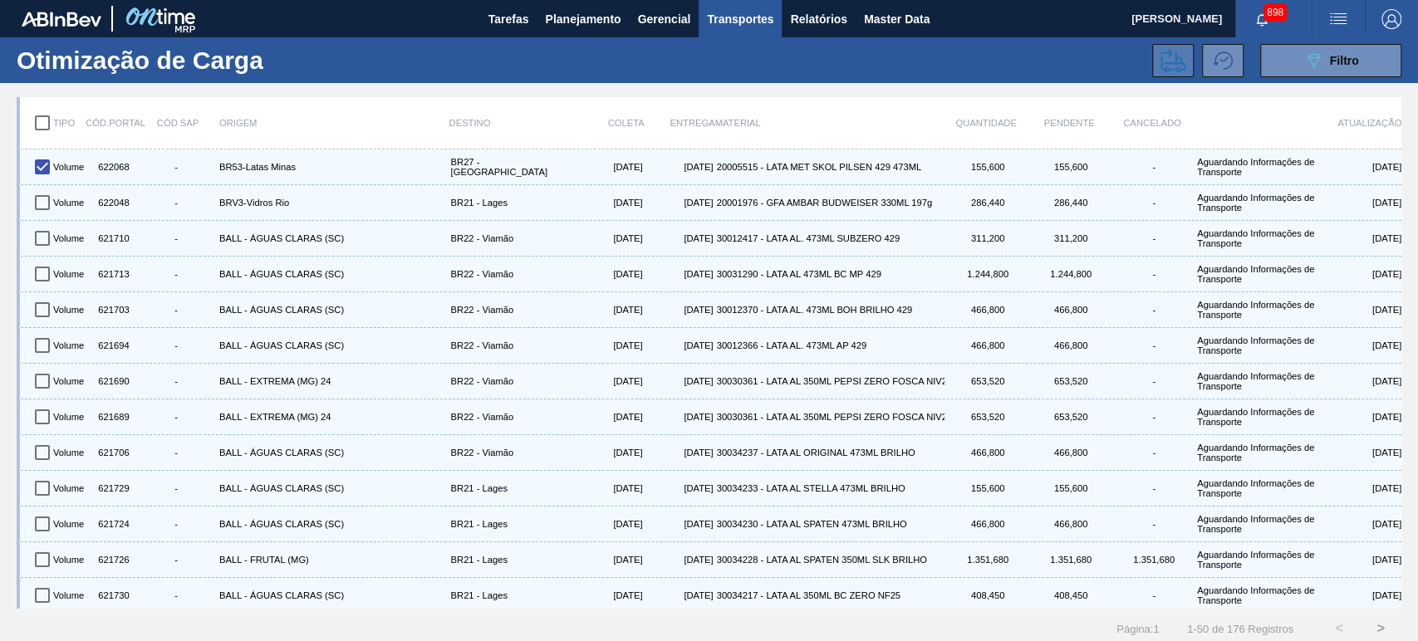
click at [1156, 59] on button at bounding box center [1173, 60] width 42 height 33
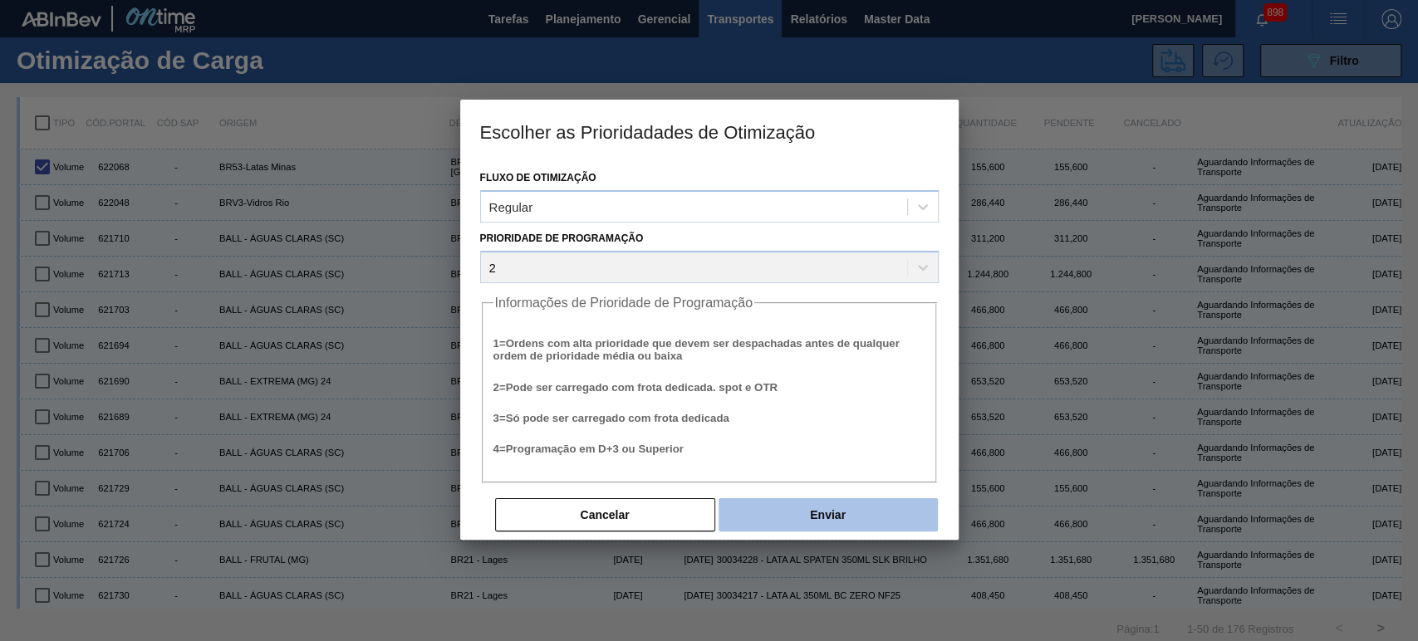
click at [816, 510] on button "Enviar" at bounding box center [827, 514] width 219 height 33
